Goal: Task Accomplishment & Management: Manage account settings

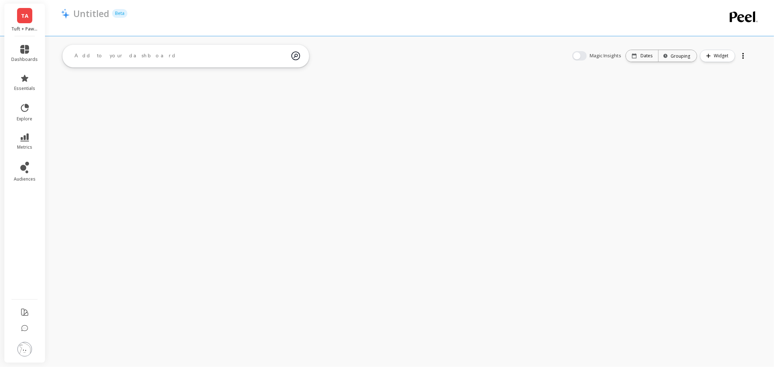
click at [24, 26] on p "Tuft + Paw - Amazon" at bounding box center [25, 29] width 27 height 6
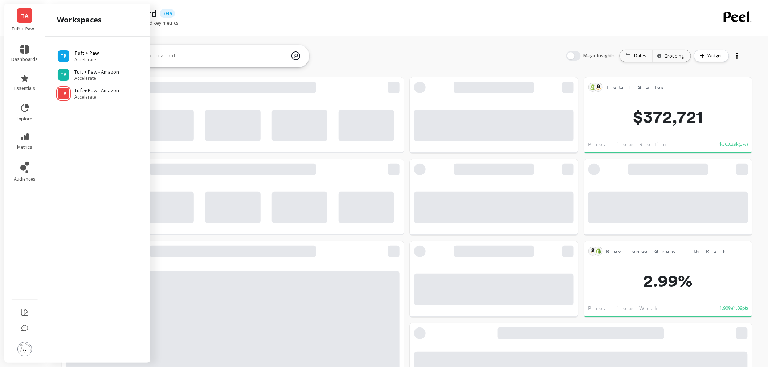
click at [84, 53] on p "Tuft + Paw" at bounding box center [86, 53] width 25 height 7
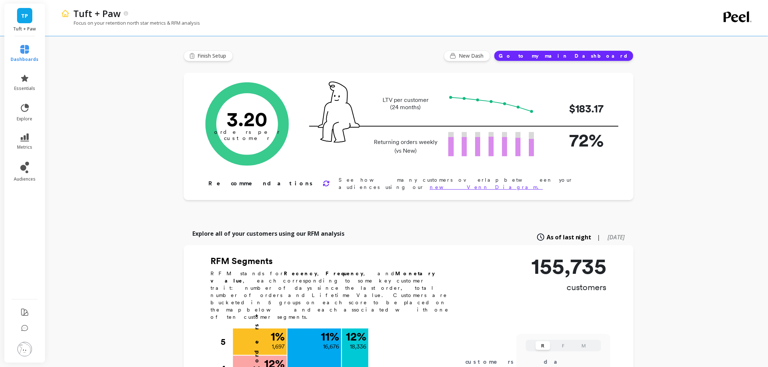
click at [29, 350] on img at bounding box center [24, 349] width 15 height 15
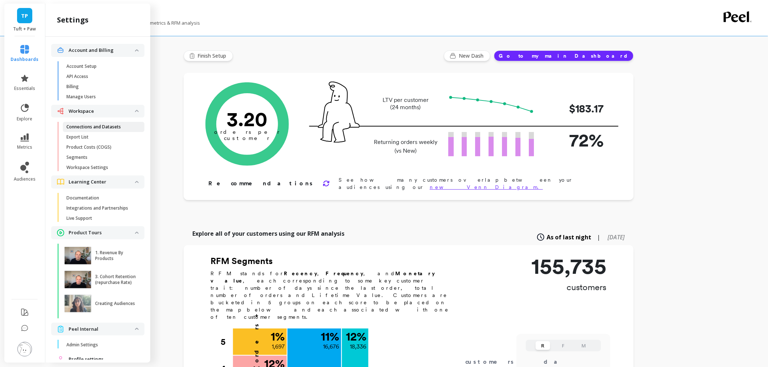
click at [91, 124] on p "Connections and Datasets" at bounding box center [93, 127] width 54 height 6
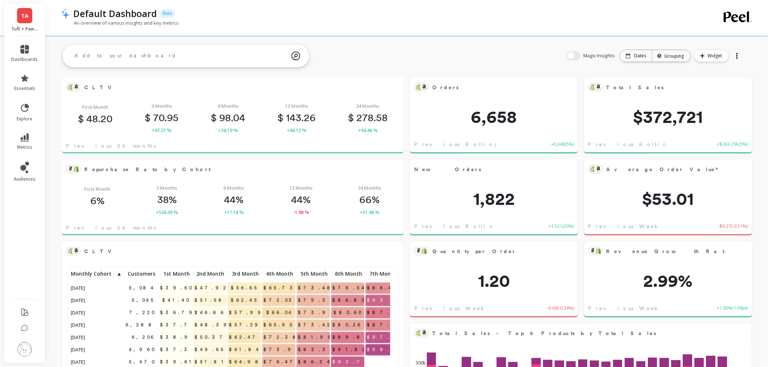
click at [26, 20] on link "TA" at bounding box center [24, 15] width 15 height 15
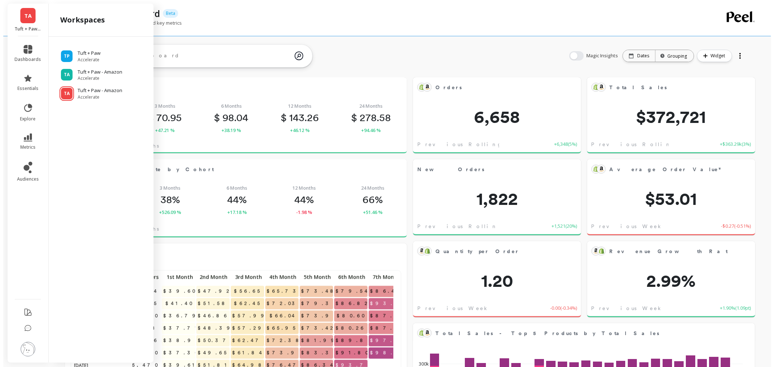
scroll to position [194, 314]
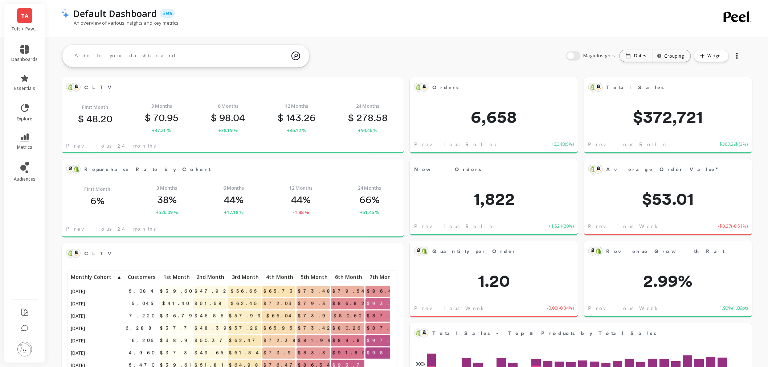
click at [17, 342] on li at bounding box center [24, 350] width 41 height 26
click at [21, 347] on img at bounding box center [24, 349] width 15 height 15
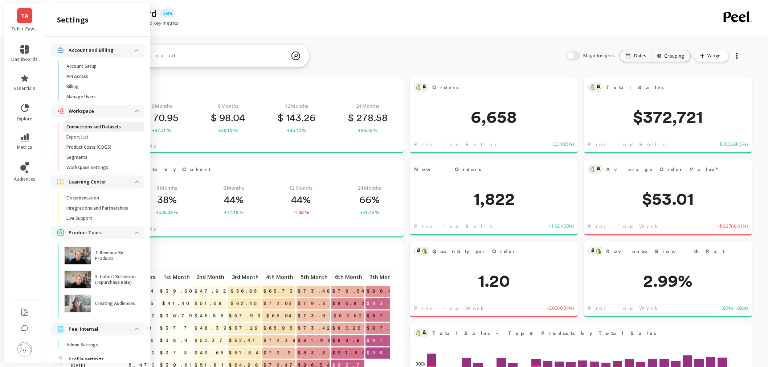
click at [84, 124] on p "Connections and Datasets" at bounding box center [93, 127] width 54 height 6
